Goal: Task Accomplishment & Management: Use online tool/utility

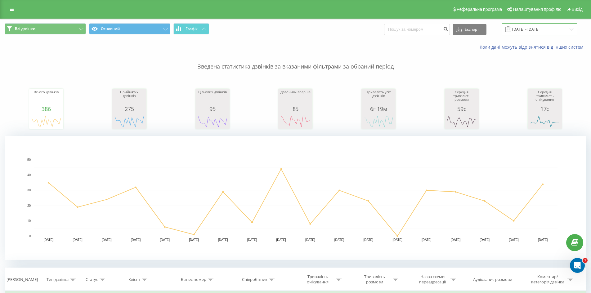
click at [565, 32] on input "[DATE] - [DATE]" at bounding box center [539, 29] width 75 height 12
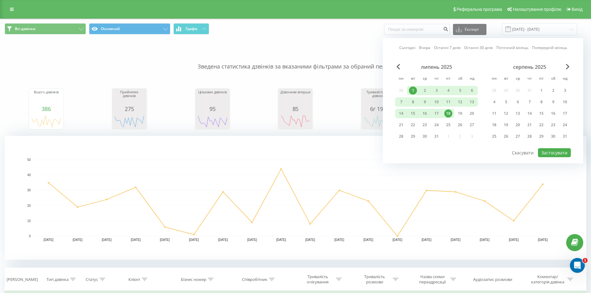
click at [447, 115] on div "18" at bounding box center [448, 114] width 8 height 8
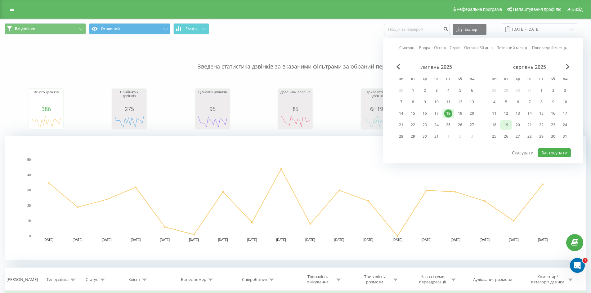
click at [505, 124] on div "19" at bounding box center [506, 125] width 8 height 8
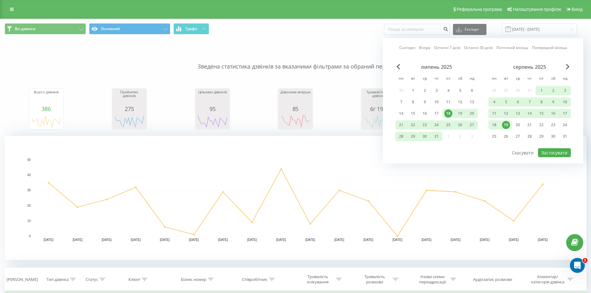
click at [507, 126] on div "19" at bounding box center [506, 125] width 8 height 8
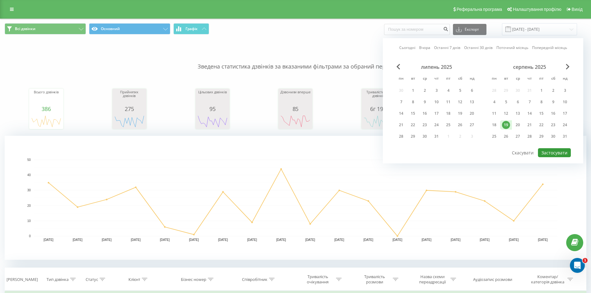
click at [564, 154] on button "Застосувати" at bounding box center [554, 152] width 33 height 9
type input "[DATE] - [DATE]"
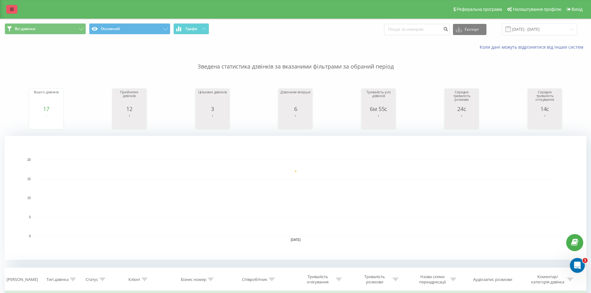
click at [14, 6] on link at bounding box center [11, 9] width 11 height 9
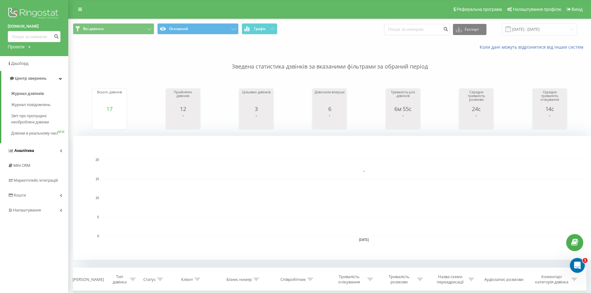
click at [51, 156] on link "Аналiтика" at bounding box center [34, 150] width 68 height 15
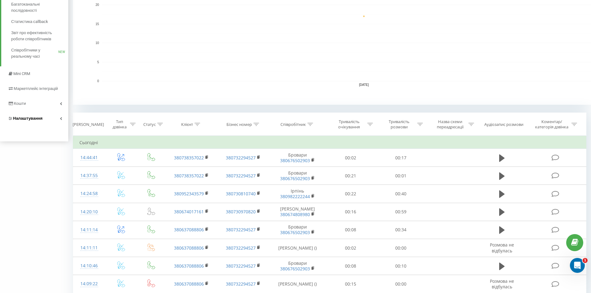
click at [49, 119] on link "Налаштування" at bounding box center [34, 118] width 68 height 15
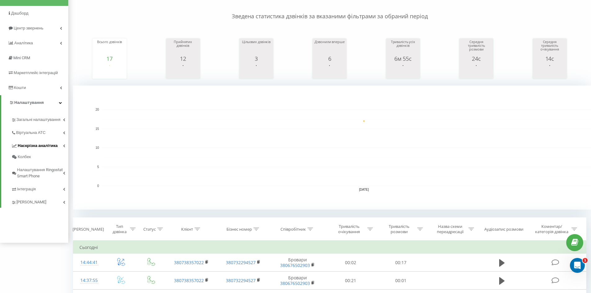
scroll to position [65, 0]
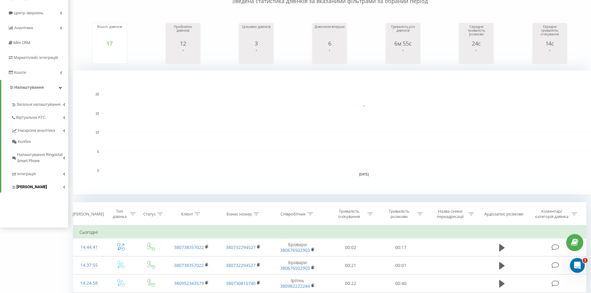
click at [52, 185] on link "[PERSON_NAME]" at bounding box center [39, 186] width 57 height 13
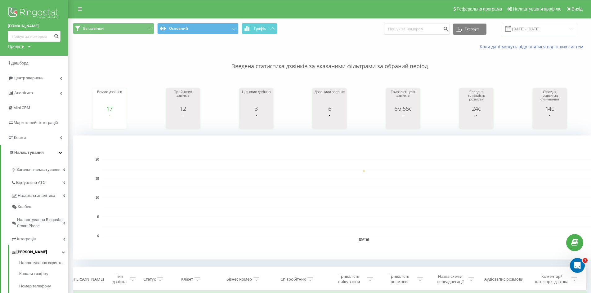
scroll to position [0, 0]
click at [46, 93] on link "Аналiтика" at bounding box center [34, 93] width 68 height 15
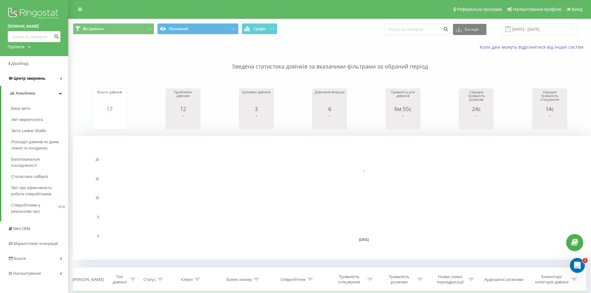
click at [54, 78] on link "Центр звернень" at bounding box center [34, 78] width 68 height 15
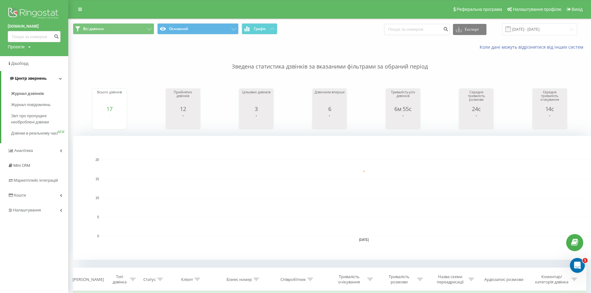
click at [54, 78] on link "Центр звернень" at bounding box center [34, 78] width 67 height 15
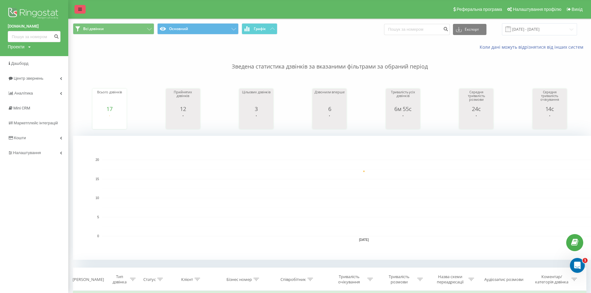
click at [77, 8] on link at bounding box center [79, 9] width 11 height 9
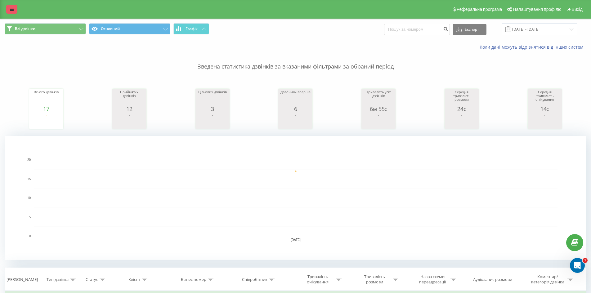
click at [13, 10] on icon at bounding box center [12, 9] width 4 height 4
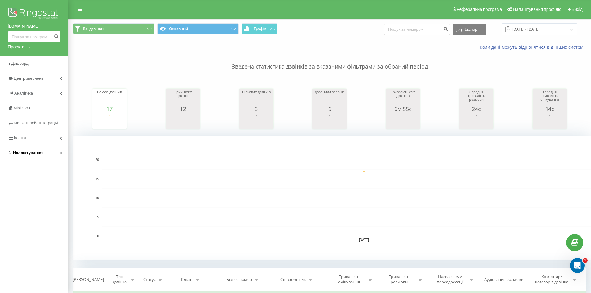
click at [44, 154] on link "Налаштування" at bounding box center [34, 153] width 68 height 15
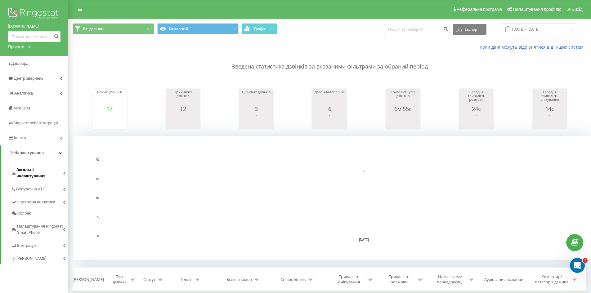
click at [43, 169] on span "Загальні налаштування" at bounding box center [39, 173] width 47 height 12
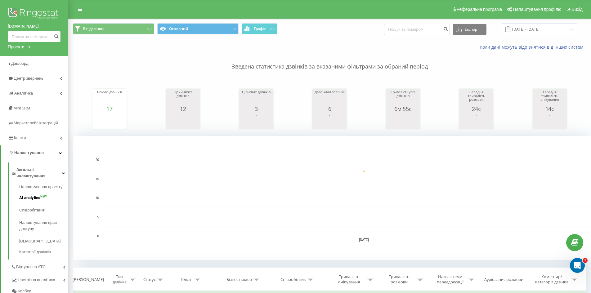
click at [35, 195] on span "AI analytics" at bounding box center [29, 198] width 21 height 6
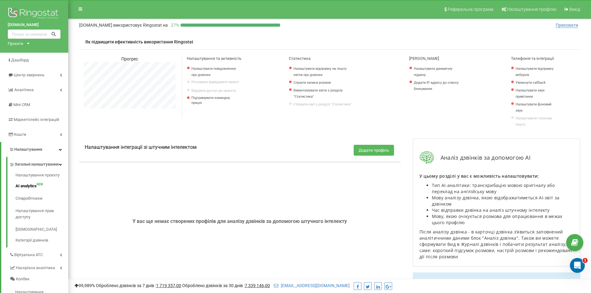
click at [370, 150] on button "Додати профіль" at bounding box center [374, 150] width 40 height 11
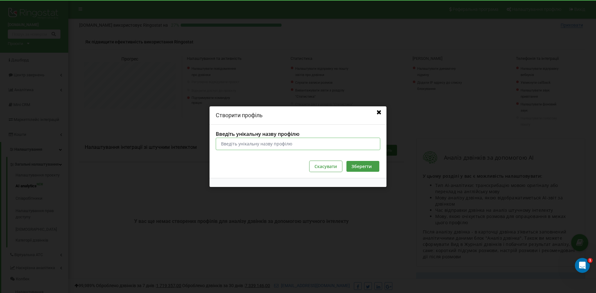
click at [370, 150] on input "Введіть унікальну назву профілю" at bounding box center [298, 143] width 164 height 12
click at [378, 114] on icon at bounding box center [378, 113] width 7 height 6
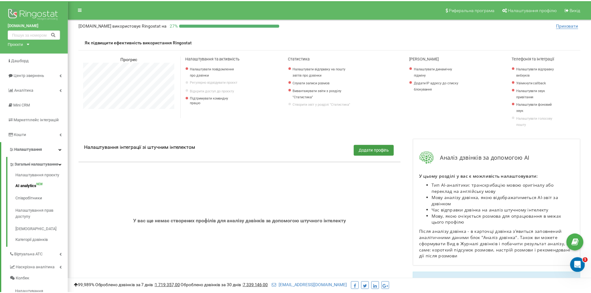
scroll to position [309910, 309759]
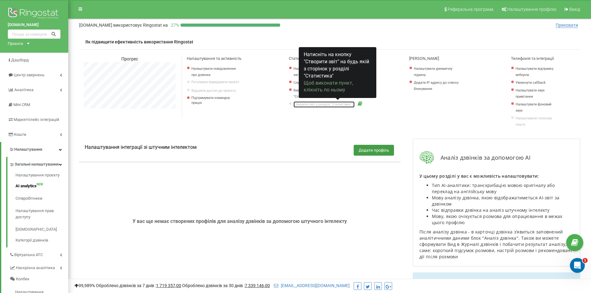
click at [305, 106] on link "Створити звіт у розділі "Статистика"" at bounding box center [324, 104] width 61 height 6
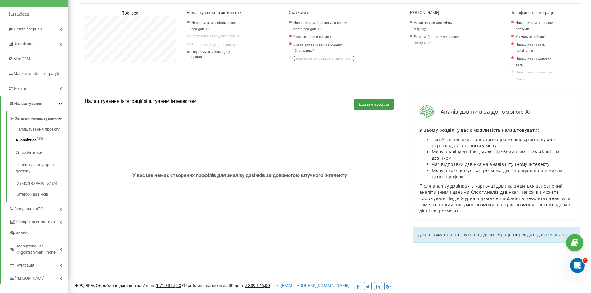
scroll to position [0, 0]
